Goal: Transaction & Acquisition: Purchase product/service

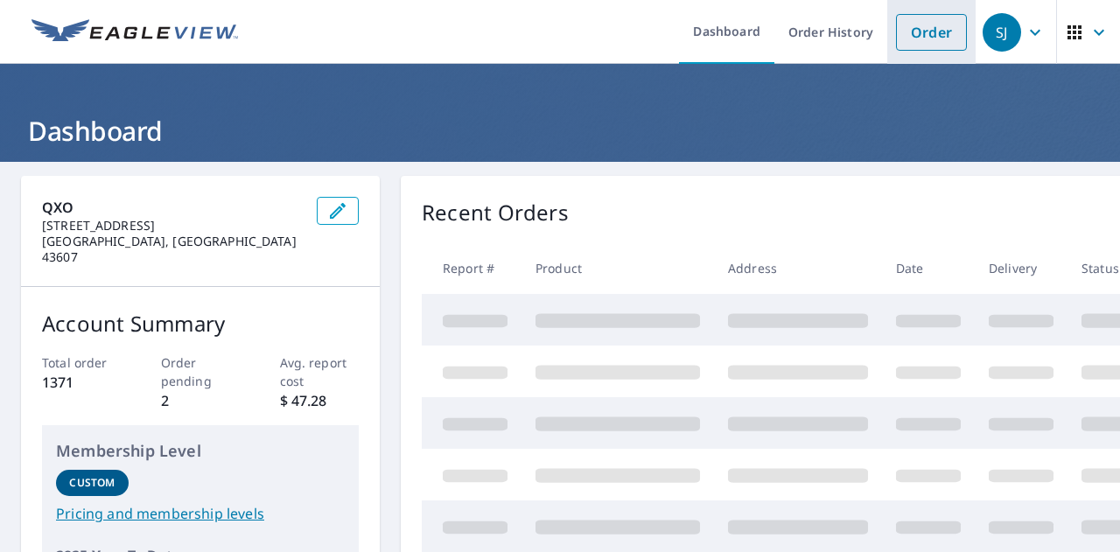
click at [918, 33] on link "Order" at bounding box center [931, 32] width 71 height 37
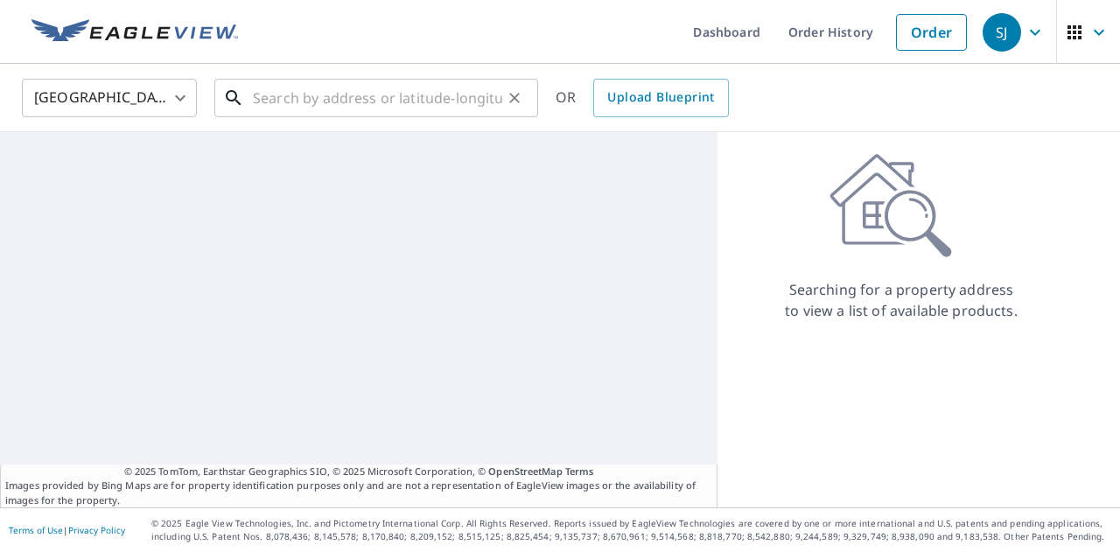
click at [308, 102] on input "text" at bounding box center [377, 97] width 249 height 49
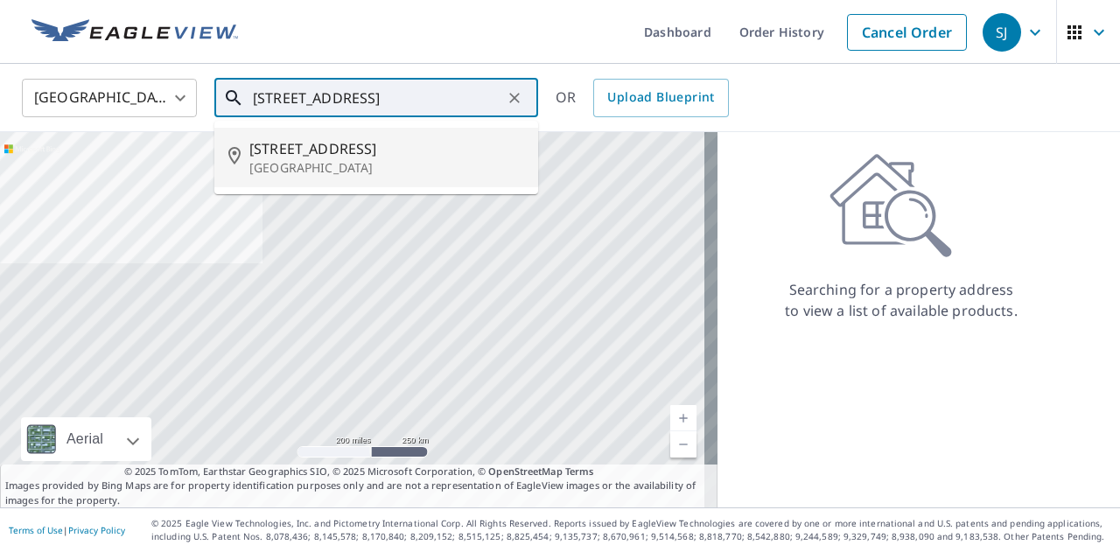
click at [345, 162] on p "[GEOGRAPHIC_DATA]" at bounding box center [386, 167] width 275 height 17
type input "[STREET_ADDRESS]"
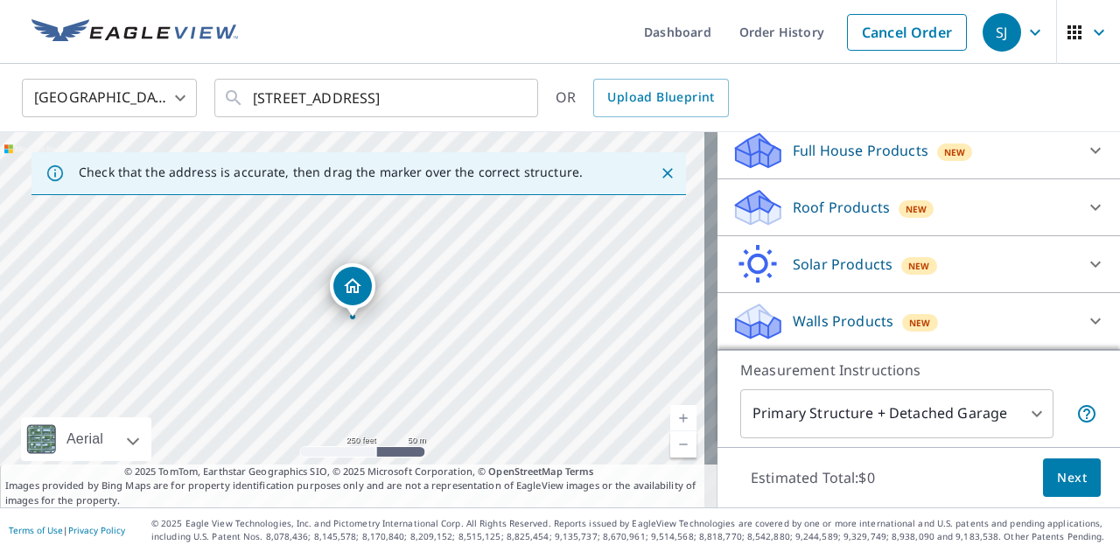
scroll to position [209, 0]
click at [1085, 211] on icon at bounding box center [1095, 207] width 21 height 21
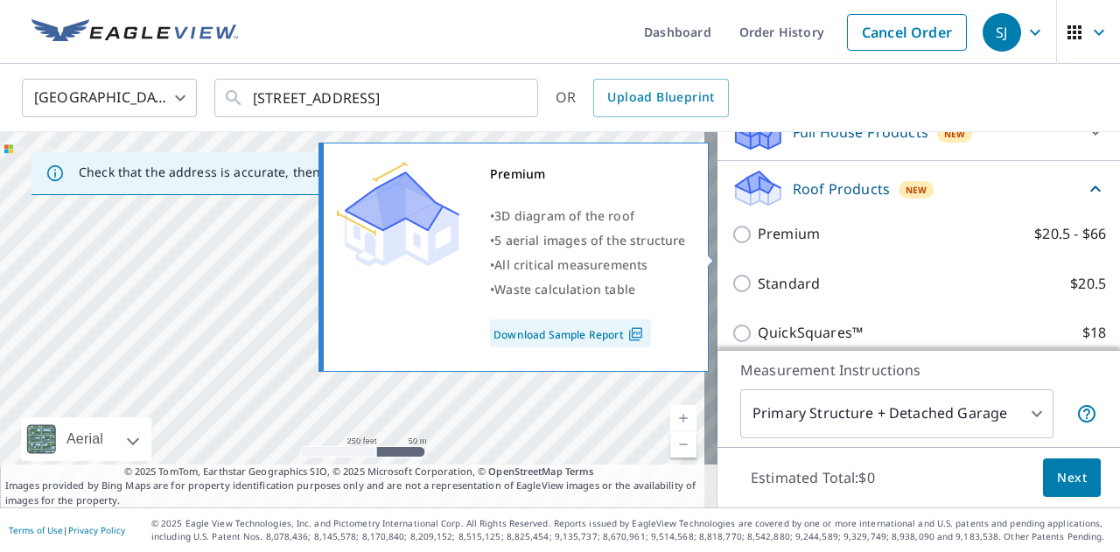
click at [731, 245] on input "Premium $20.5 - $66" at bounding box center [744, 234] width 26 height 21
checkbox input "true"
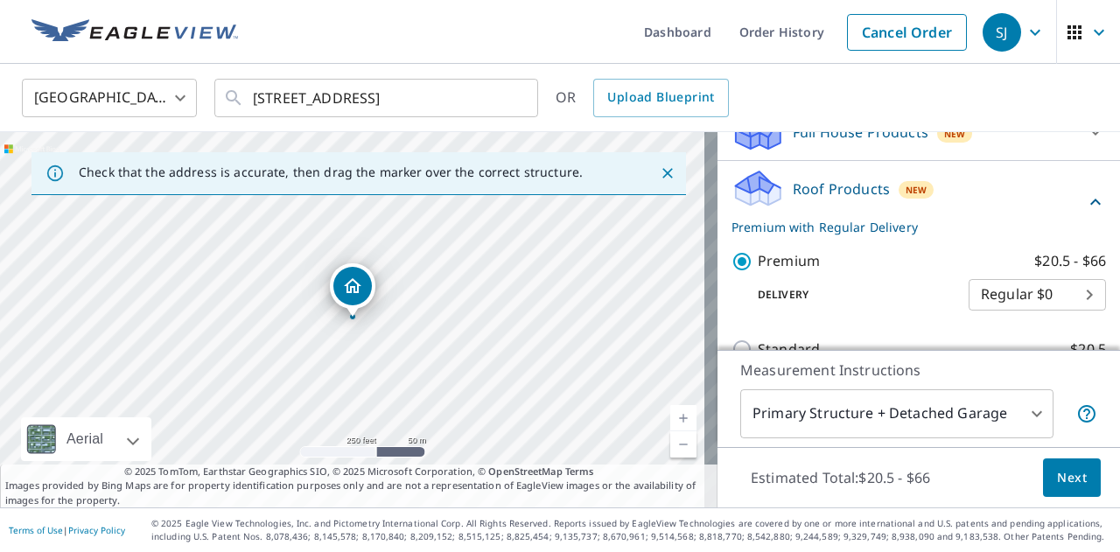
click at [1065, 480] on span "Next" at bounding box center [1072, 478] width 30 height 22
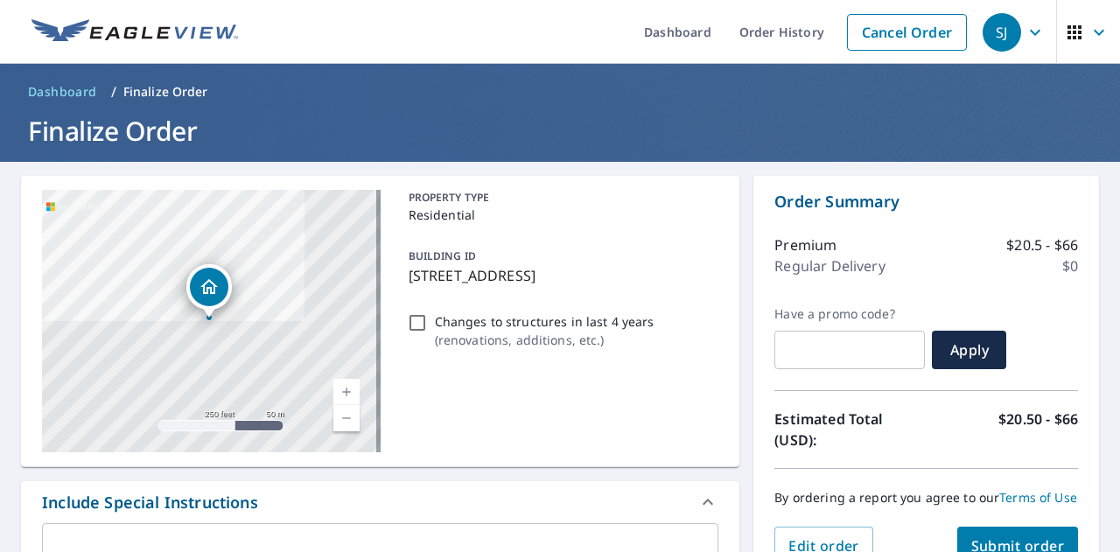
click at [417, 323] on input "Changes to structures in last 4 years ( renovations, additions, etc. )" at bounding box center [417, 322] width 21 height 21
checkbox input "true"
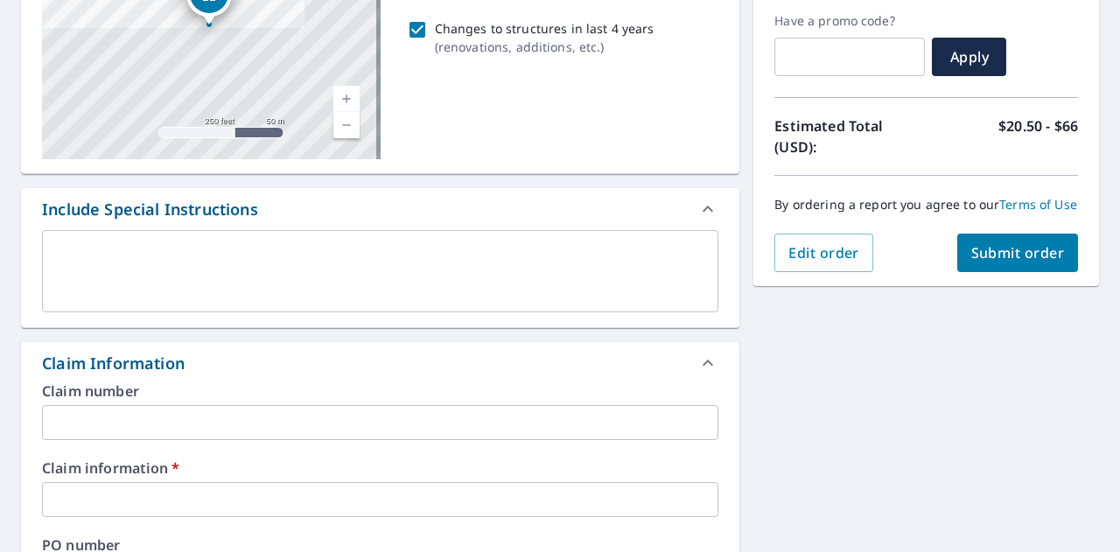
scroll to position [350, 0]
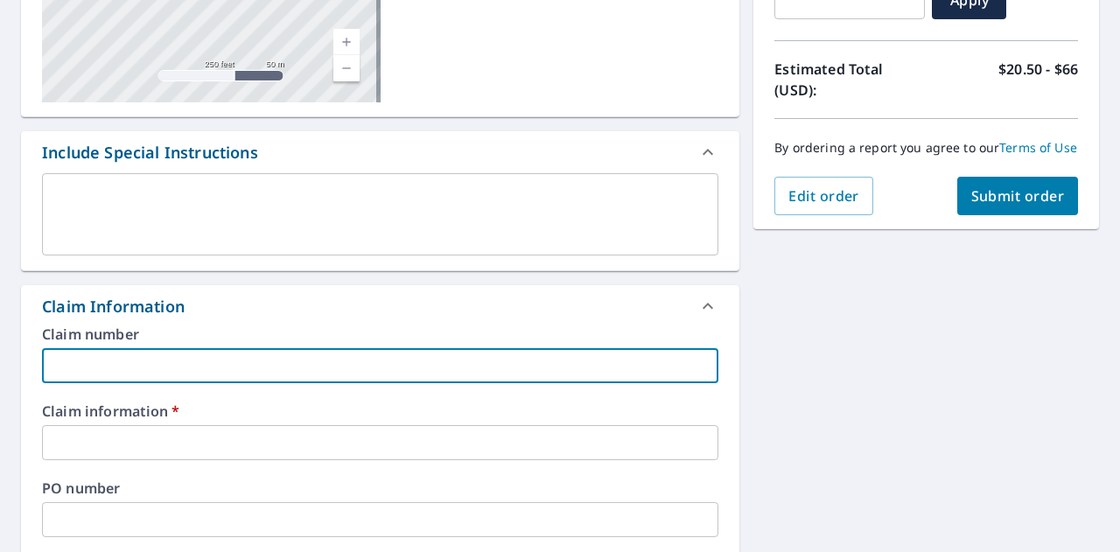
click at [164, 365] on input "text" at bounding box center [380, 365] width 676 height 35
type input "H"
checkbox input "true"
type input "HU"
checkbox input "true"
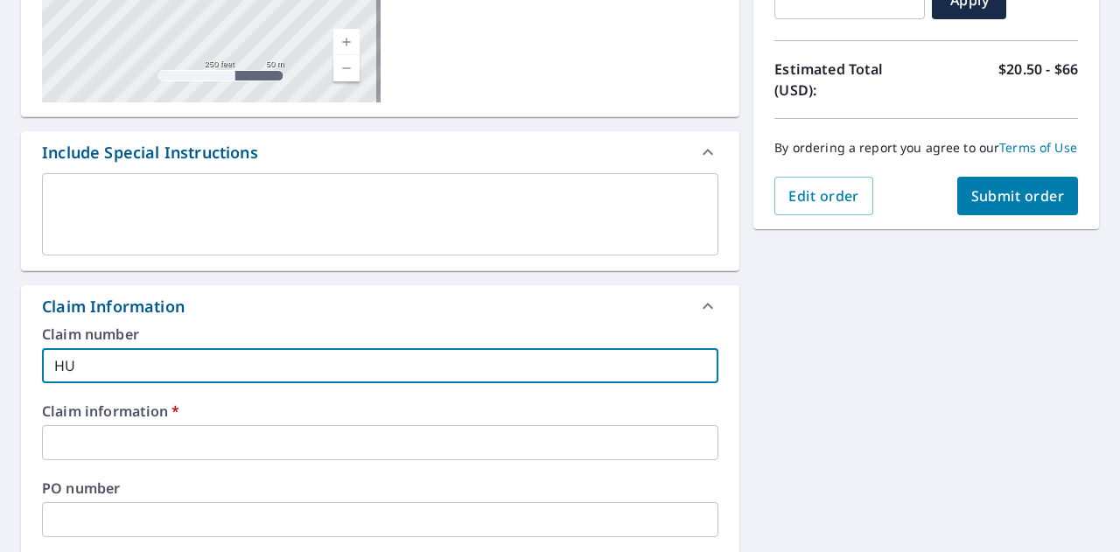
type input "HUS"
checkbox input "true"
type input "HUSK"
checkbox input "true"
type input "HUSKY"
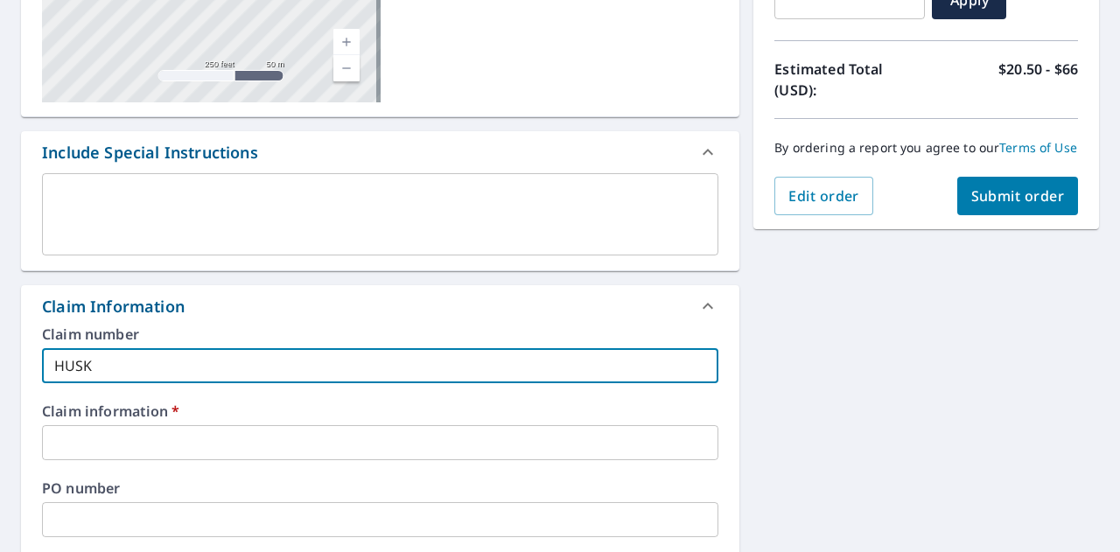
checkbox input "true"
type input "HUSKY RFG"
checkbox input "true"
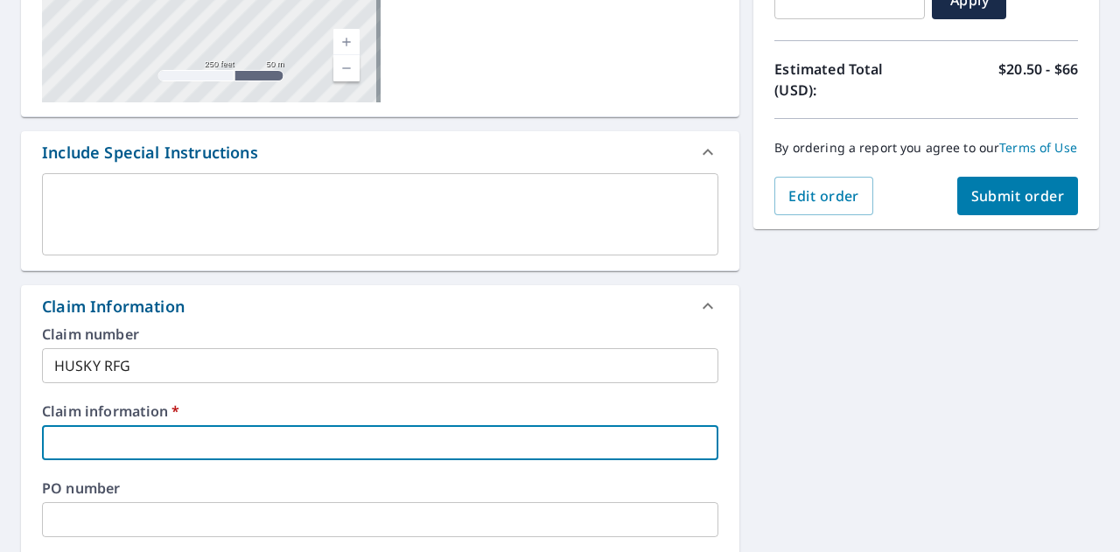
click at [110, 435] on input "text" at bounding box center [380, 442] width 676 height 35
type input "HUSKY RFG"
checkbox input "true"
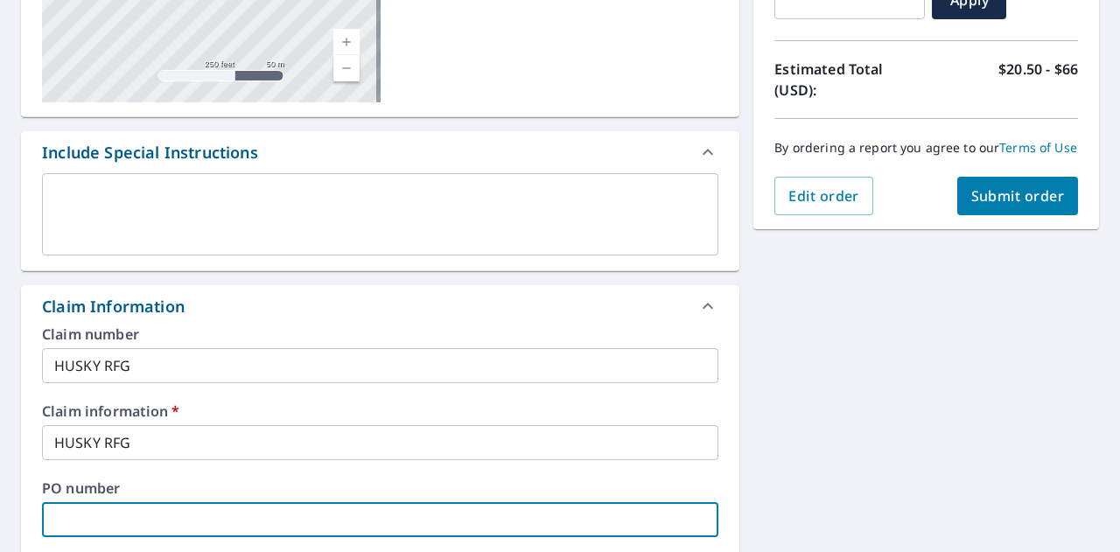
click at [115, 519] on input "text" at bounding box center [380, 519] width 676 height 35
type input "HUSKY RFG"
checkbox input "true"
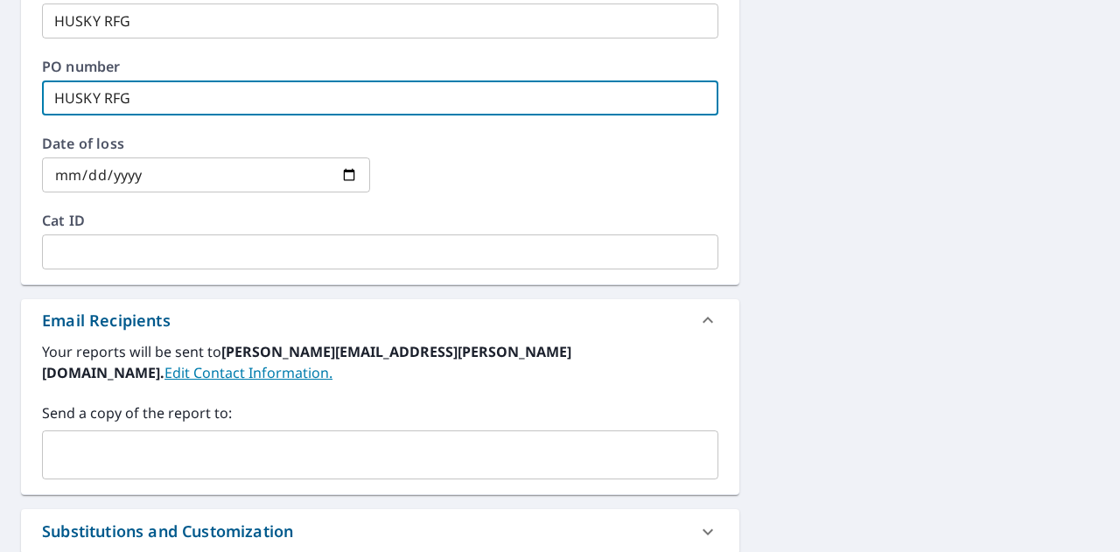
scroll to position [875, 0]
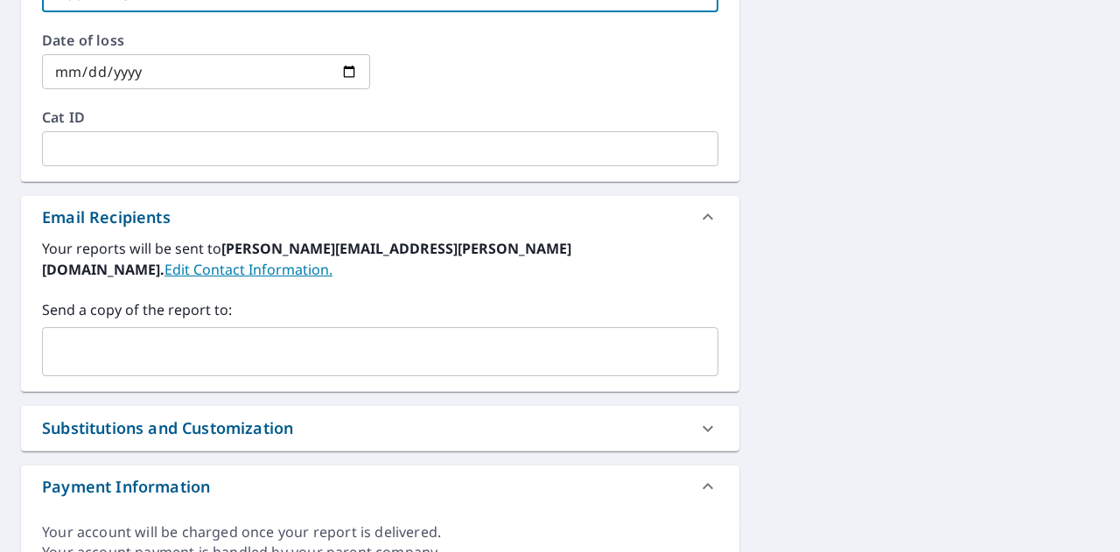
click at [88, 335] on input "text" at bounding box center [367, 351] width 634 height 33
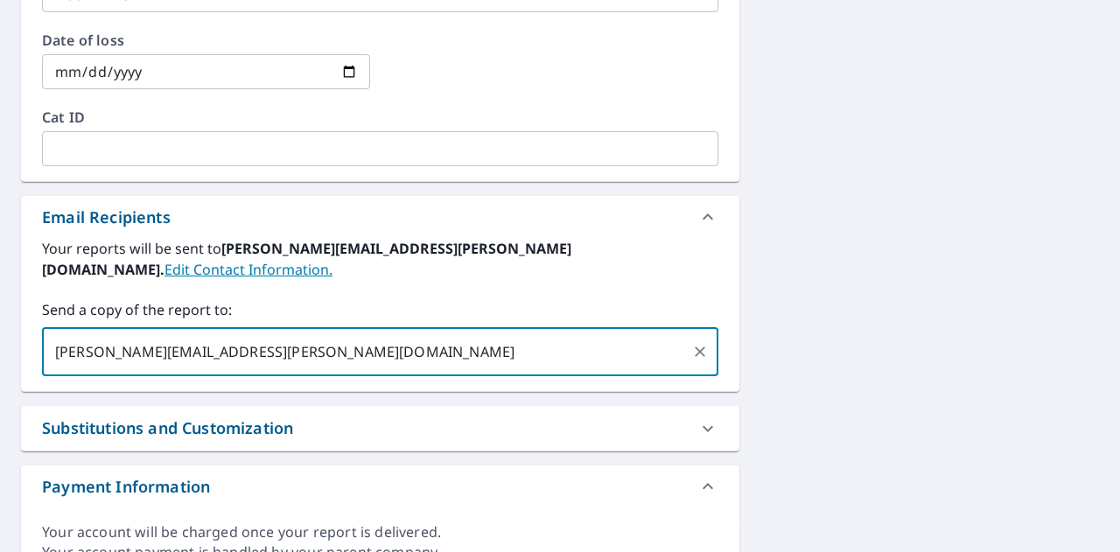
type input "[PERSON_NAME][EMAIL_ADDRESS][PERSON_NAME][DOMAIN_NAME]"
checkbox input "true"
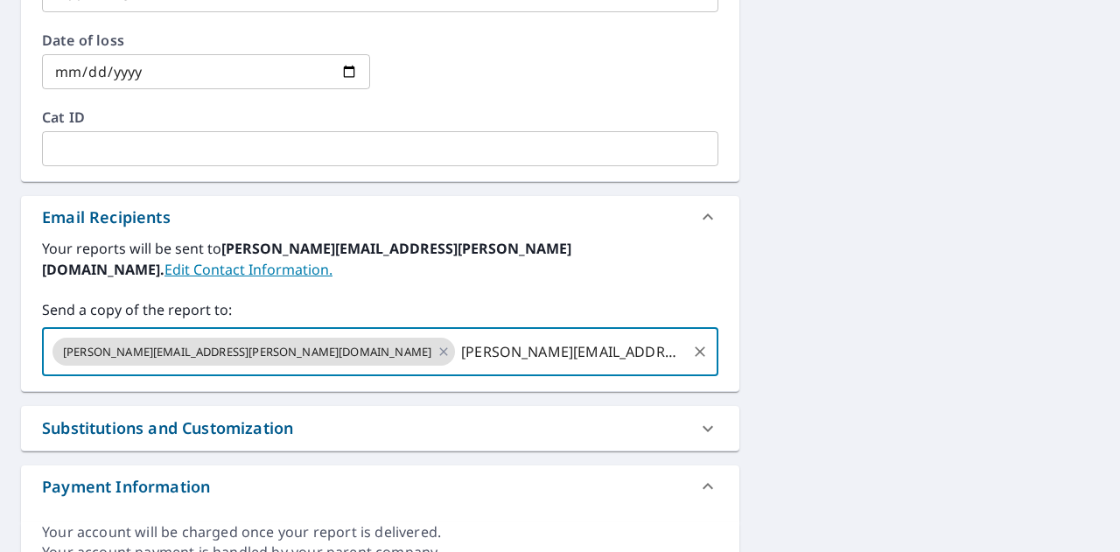
type input "[PERSON_NAME][EMAIL_ADDRESS][PERSON_NAME][DOMAIN_NAME]"
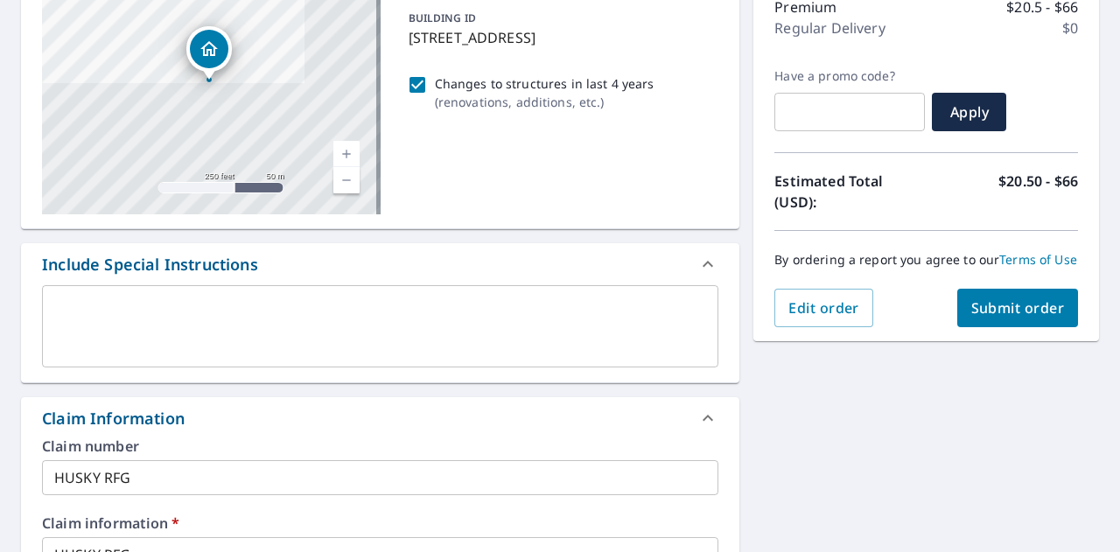
scroll to position [175, 0]
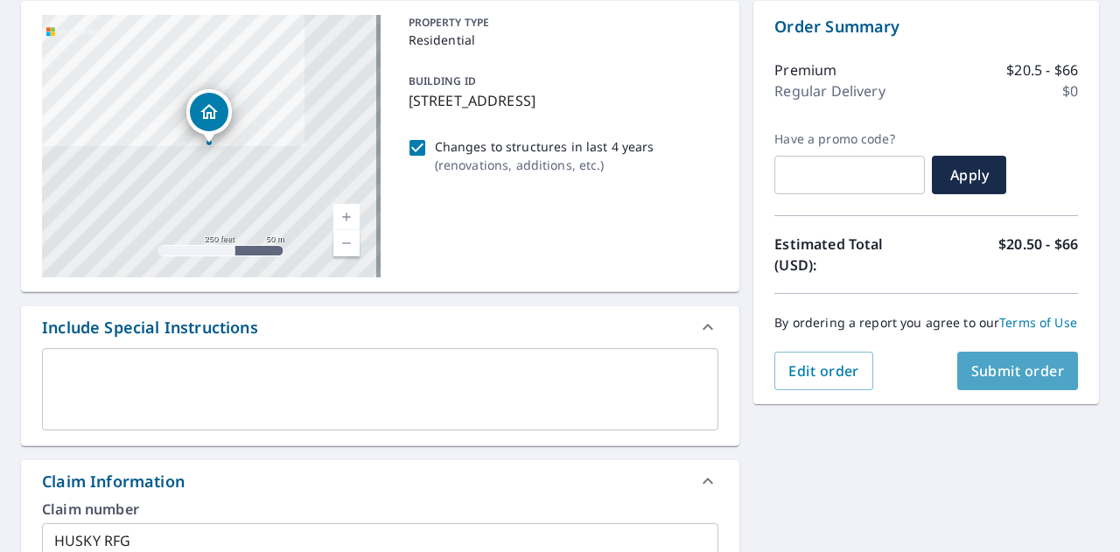
click at [992, 380] on span "Submit order" at bounding box center [1018, 370] width 94 height 19
checkbox input "true"
